Goal: Information Seeking & Learning: Find specific page/section

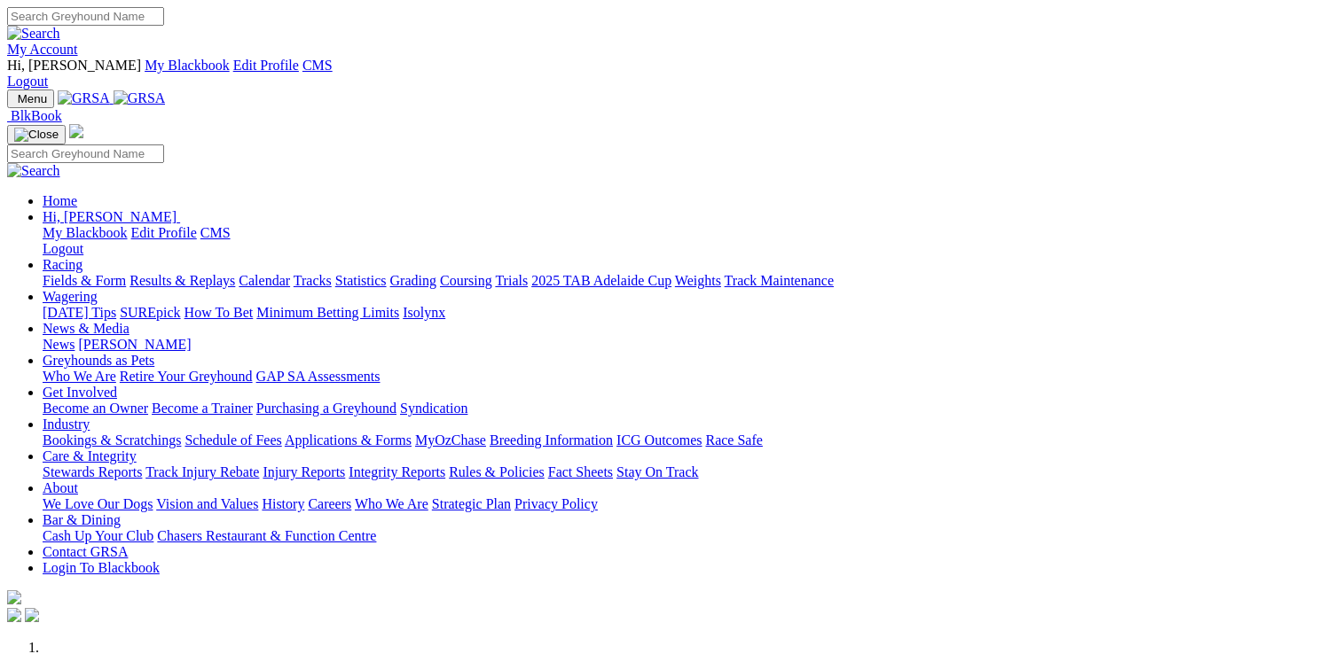
scroll to position [798, 0]
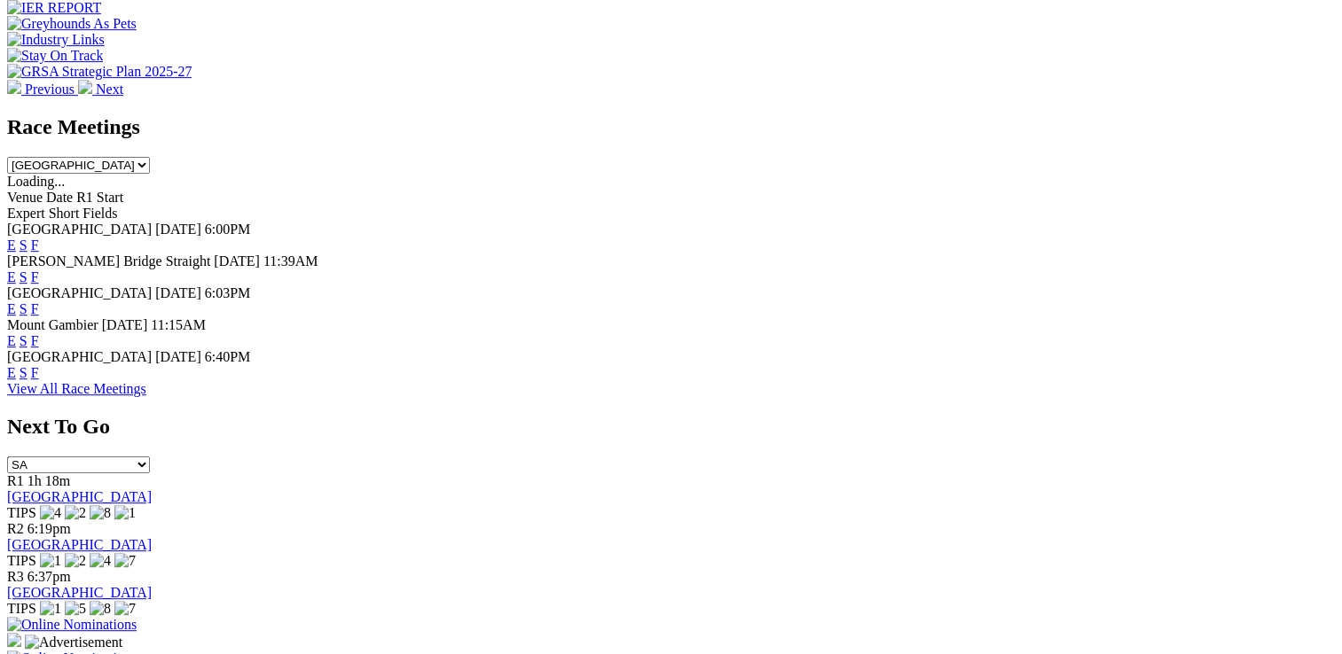
drag, startPoint x: 0, startPoint y: 0, endPoint x: 904, endPoint y: 268, distance: 942.5
click at [39, 365] on link "F" at bounding box center [35, 372] width 8 height 15
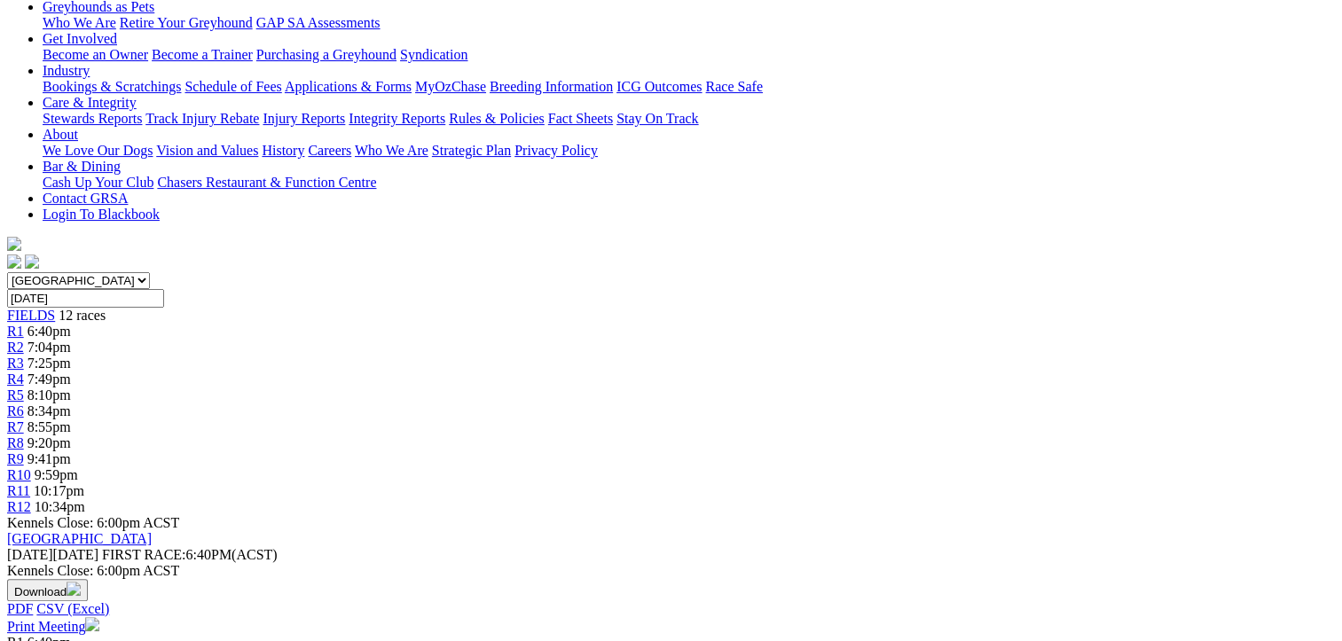
scroll to position [355, 0]
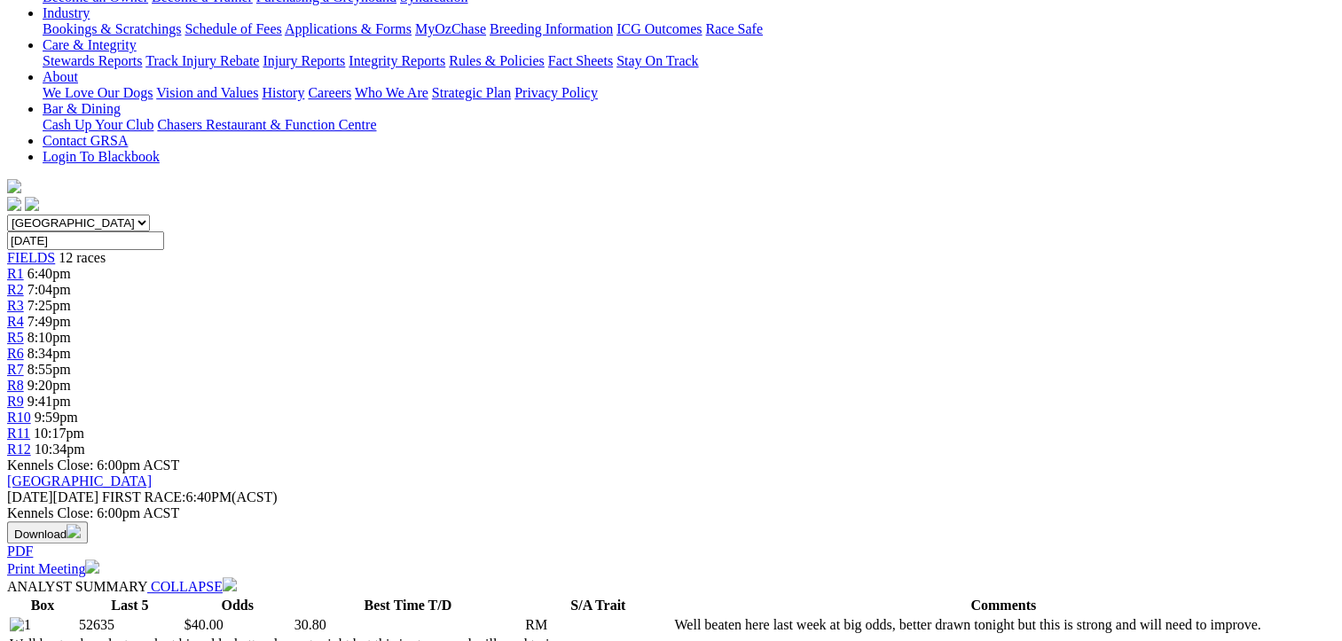
scroll to position [266, 0]
